Goal: Obtain resource: Download file/media

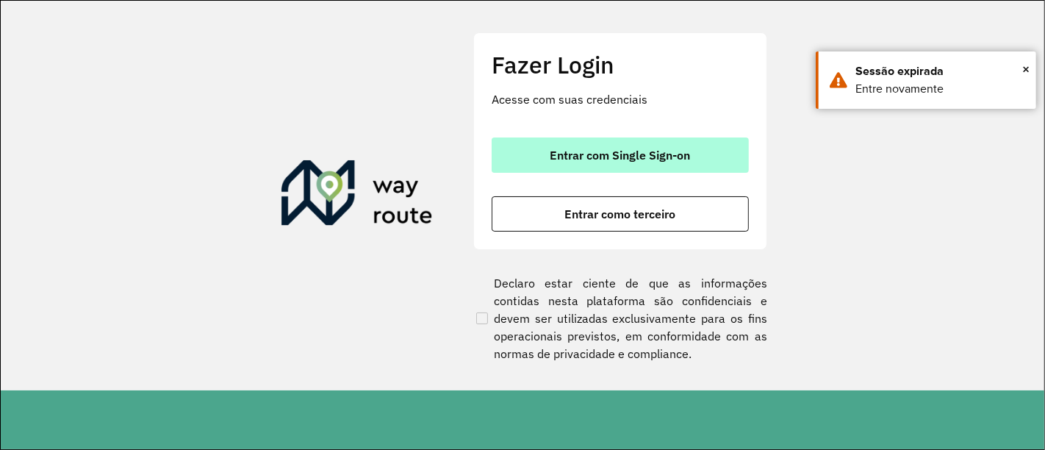
click at [594, 149] on span "Entrar com Single Sign-on" at bounding box center [620, 155] width 140 height 12
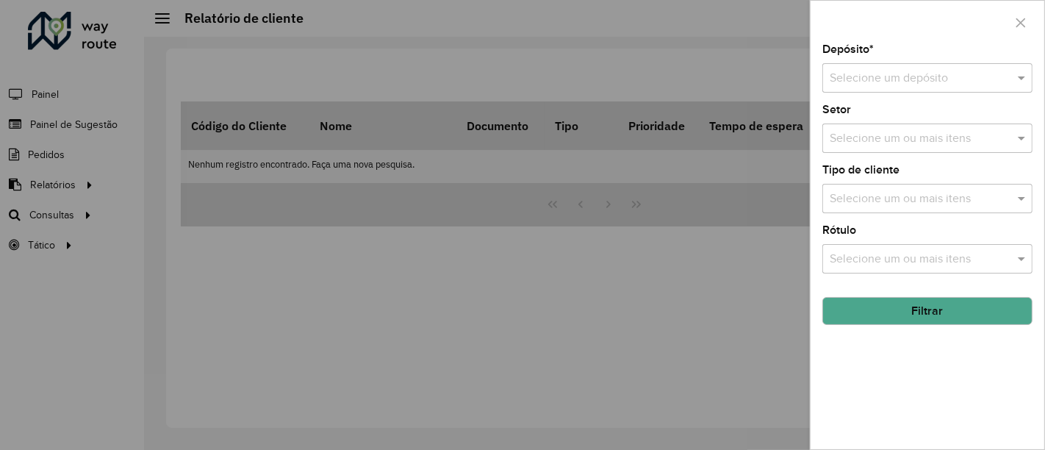
click at [947, 85] on input "text" at bounding box center [913, 79] width 166 height 18
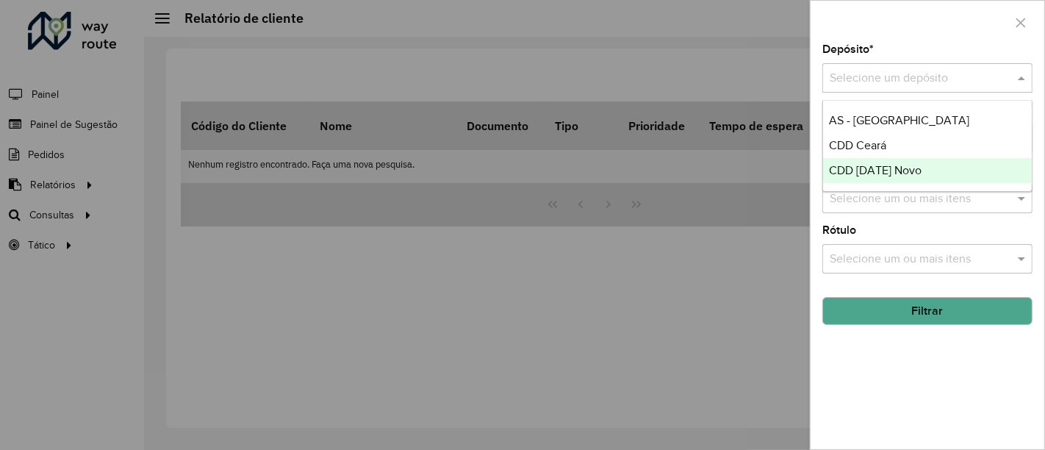
click at [455, 307] on div at bounding box center [522, 225] width 1045 height 450
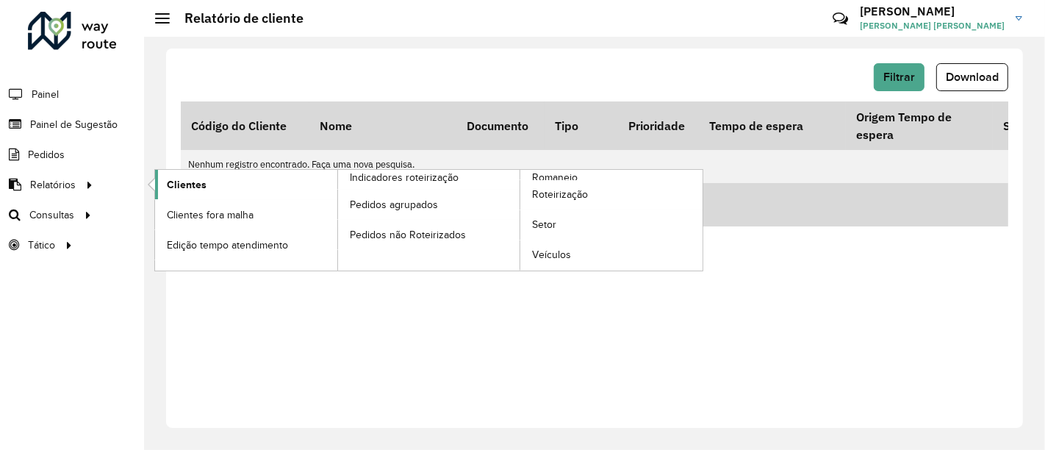
click at [209, 185] on link "Clientes" at bounding box center [246, 184] width 182 height 29
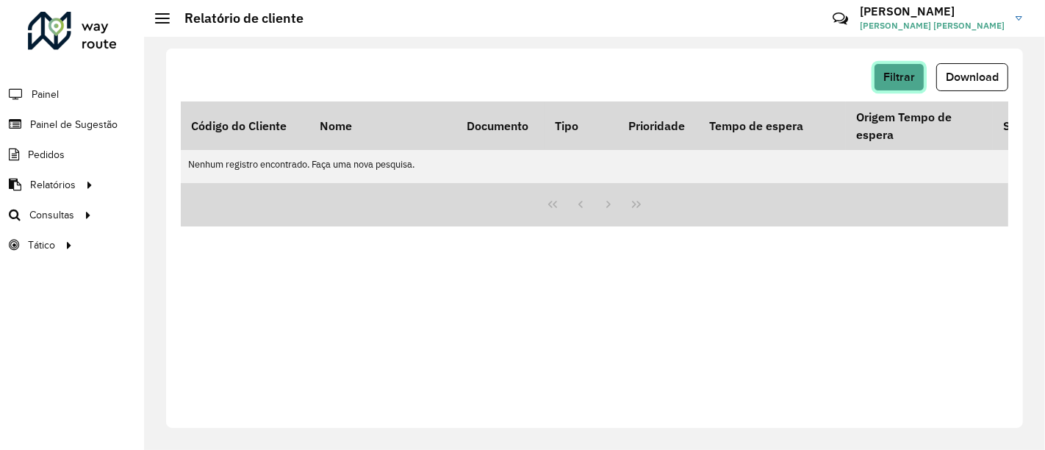
click at [907, 81] on span "Filtrar" at bounding box center [899, 77] width 32 height 12
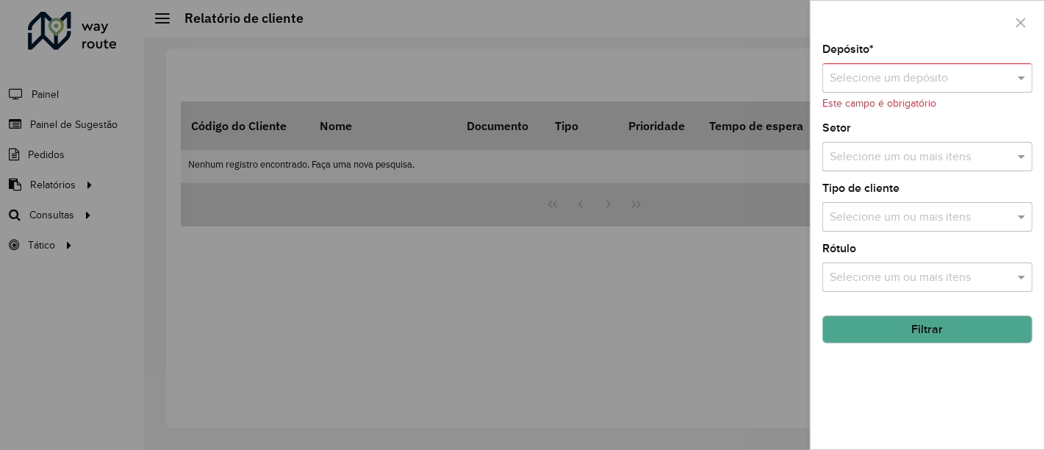
click at [886, 74] on input "text" at bounding box center [913, 79] width 166 height 18
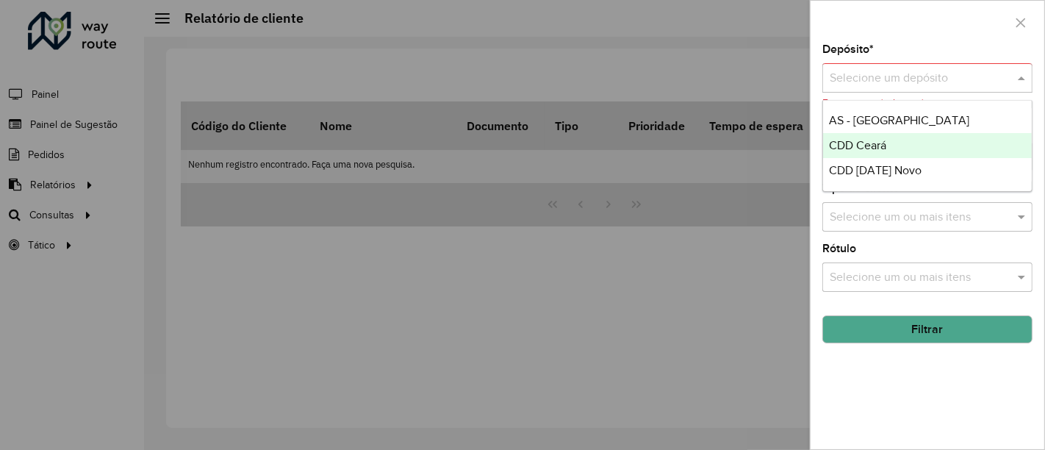
click at [854, 162] on div "CDD Natal Novo" at bounding box center [927, 170] width 209 height 25
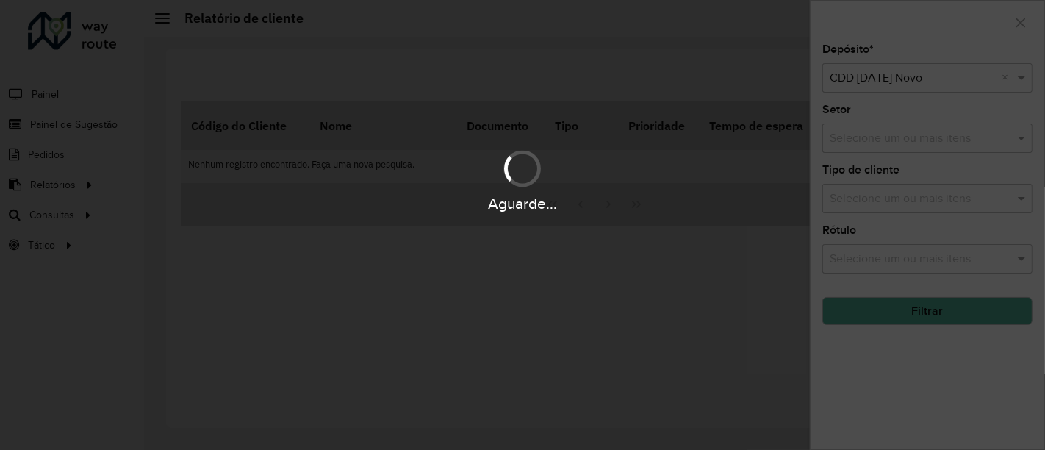
click at [915, 323] on div "Aguarde..." at bounding box center [522, 225] width 1045 height 450
click at [915, 314] on div "Aguarde..." at bounding box center [522, 225] width 1045 height 450
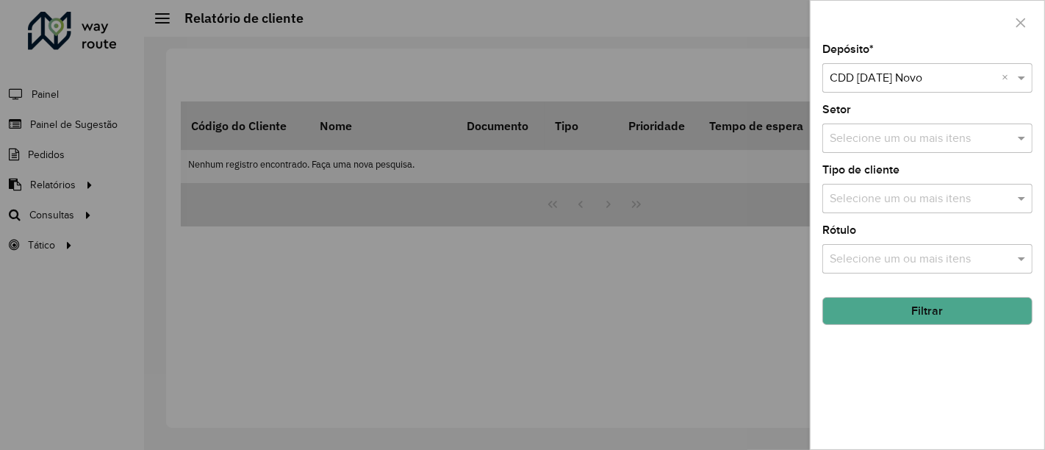
click at [915, 314] on button "Filtrar" at bounding box center [927, 311] width 210 height 28
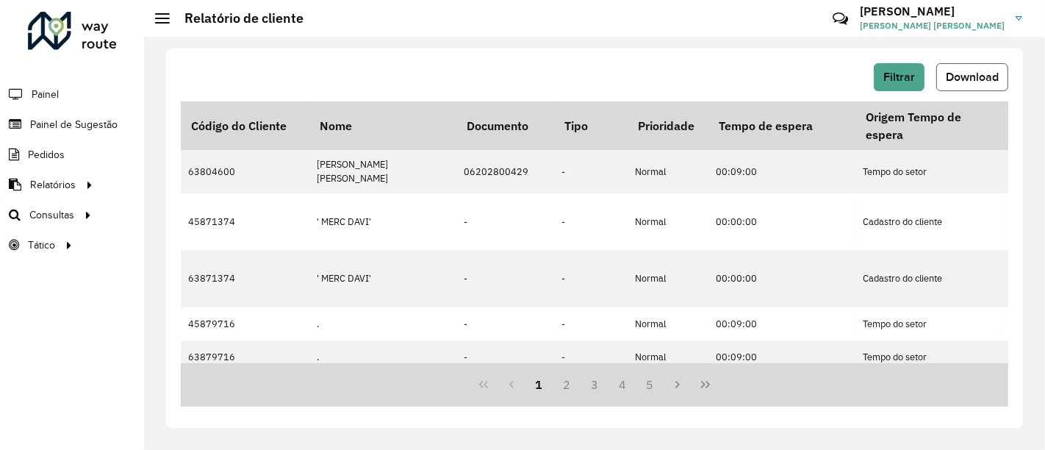
click at [966, 85] on button "Download" at bounding box center [972, 77] width 72 height 28
